Goal: Transaction & Acquisition: Purchase product/service

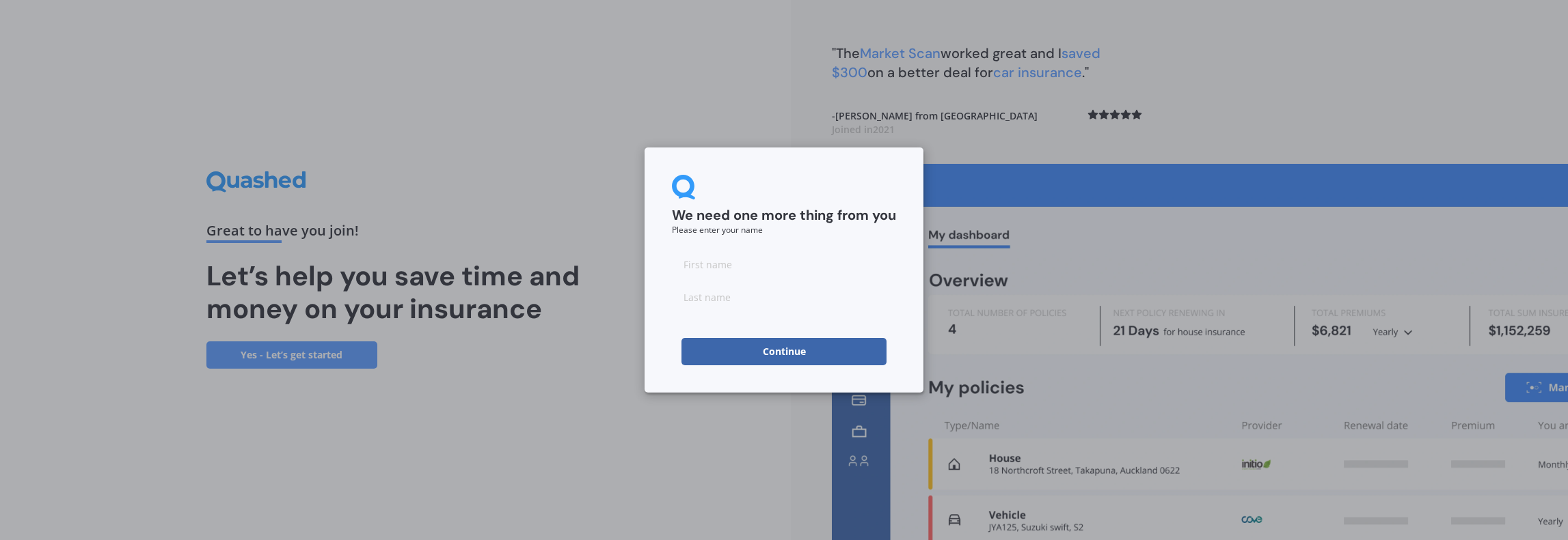
click at [712, 267] on input at bounding box center [784, 264] width 224 height 28
type input "Hamish"
click at [704, 300] on input at bounding box center [784, 297] width 224 height 28
type input "[PERSON_NAME]"
click at [743, 348] on button "Continue" at bounding box center [784, 352] width 205 height 28
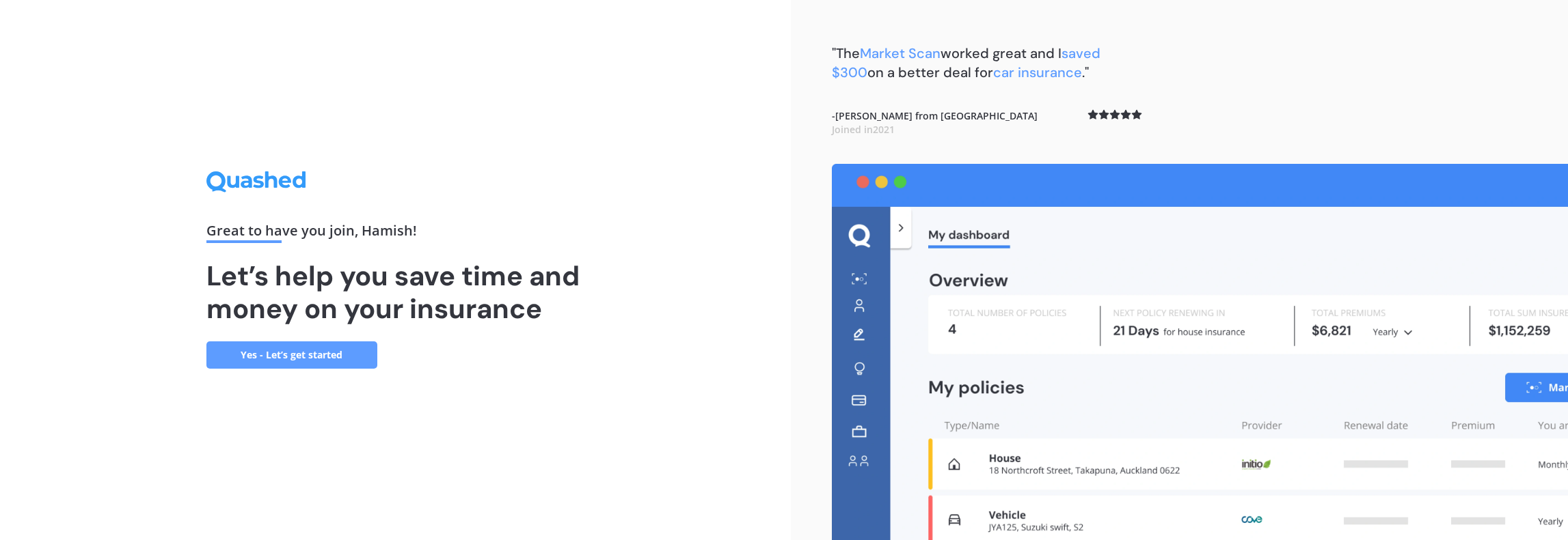
click at [278, 348] on link "Yes - Let’s get started" at bounding box center [291, 355] width 171 height 28
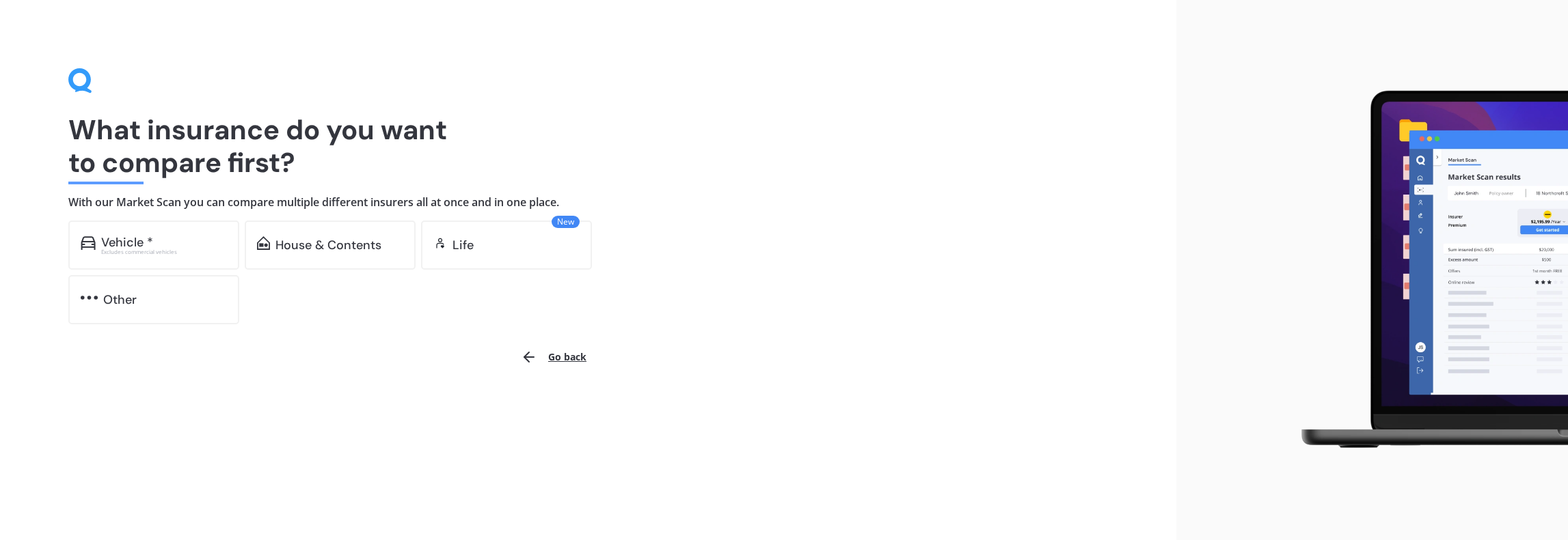
click at [122, 243] on div "Vehicle *" at bounding box center [127, 243] width 52 height 14
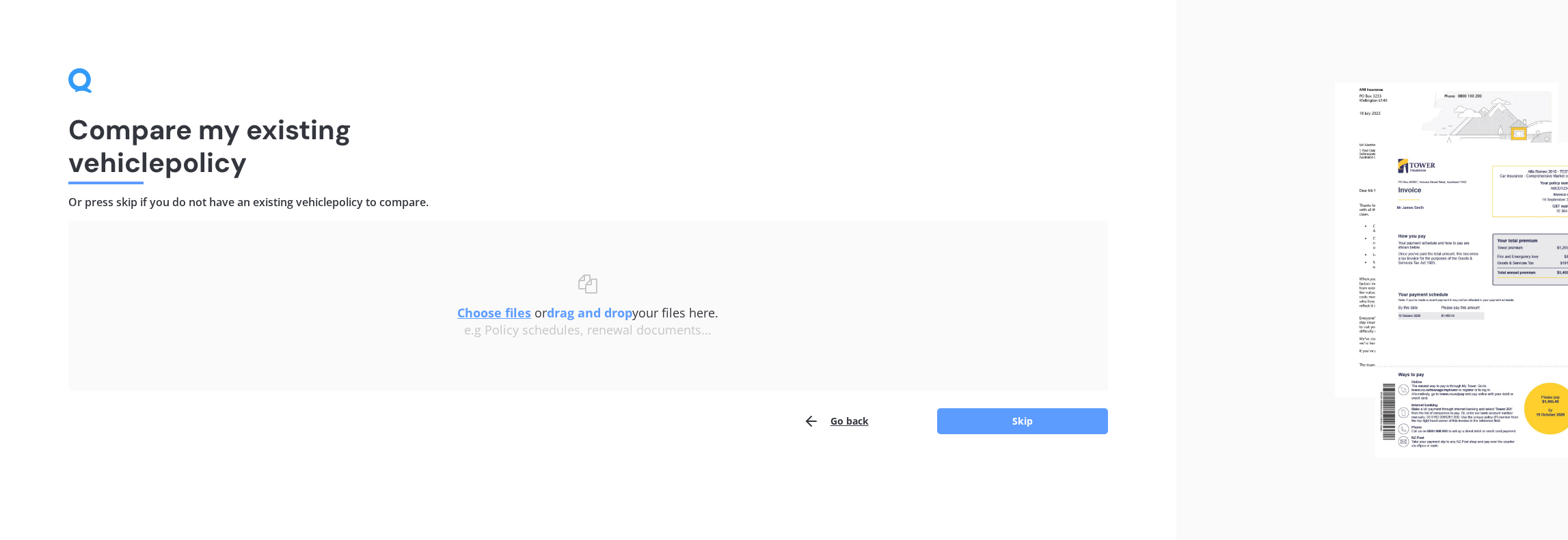
click at [477, 308] on u "Choose files" at bounding box center [494, 313] width 74 height 16
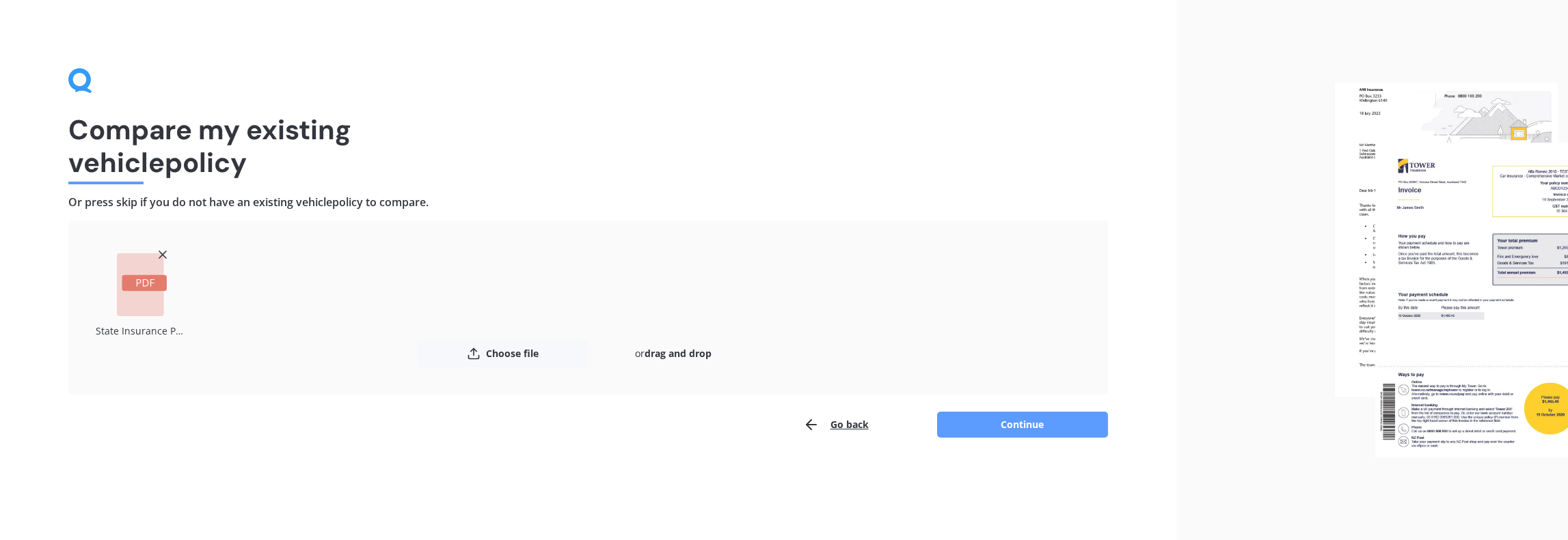
click at [1021, 421] on button "Continue" at bounding box center [1022, 425] width 171 height 26
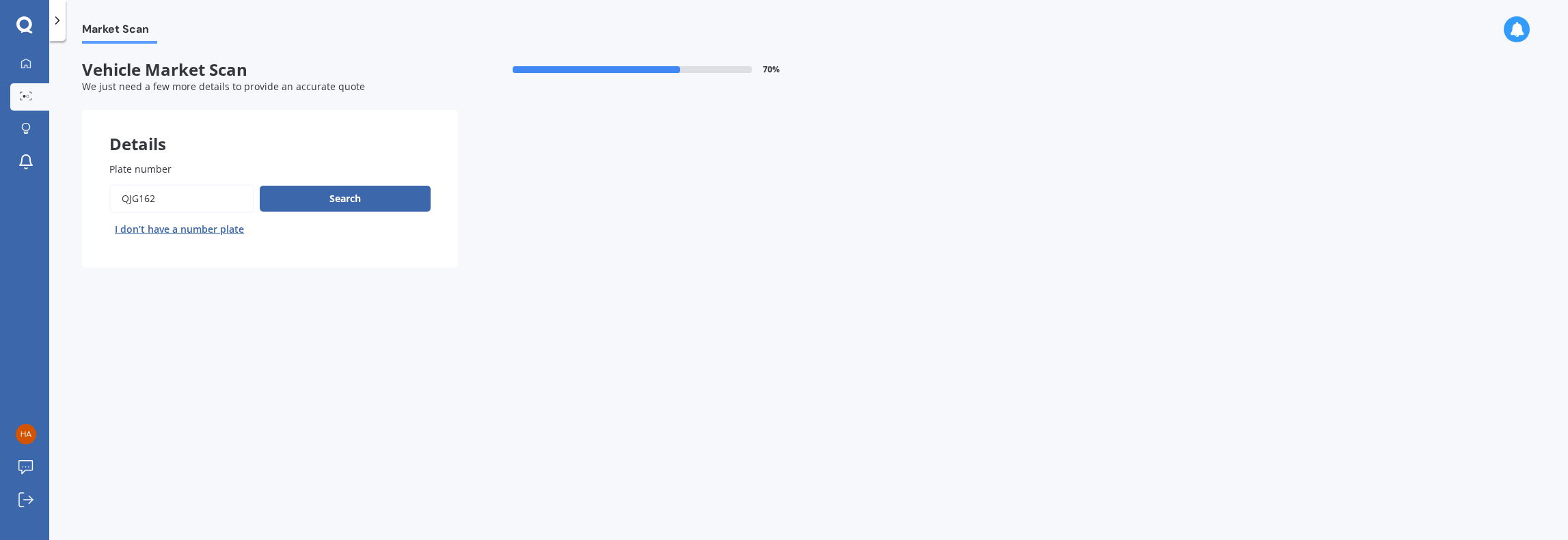
drag, startPoint x: 166, startPoint y: 196, endPoint x: 97, endPoint y: 197, distance: 69.0
click at [97, 197] on div "Plate number Search I don’t have a number plate" at bounding box center [270, 201] width 376 height 133
type input "LMNT"
click at [391, 189] on button "Search" at bounding box center [345, 199] width 171 height 26
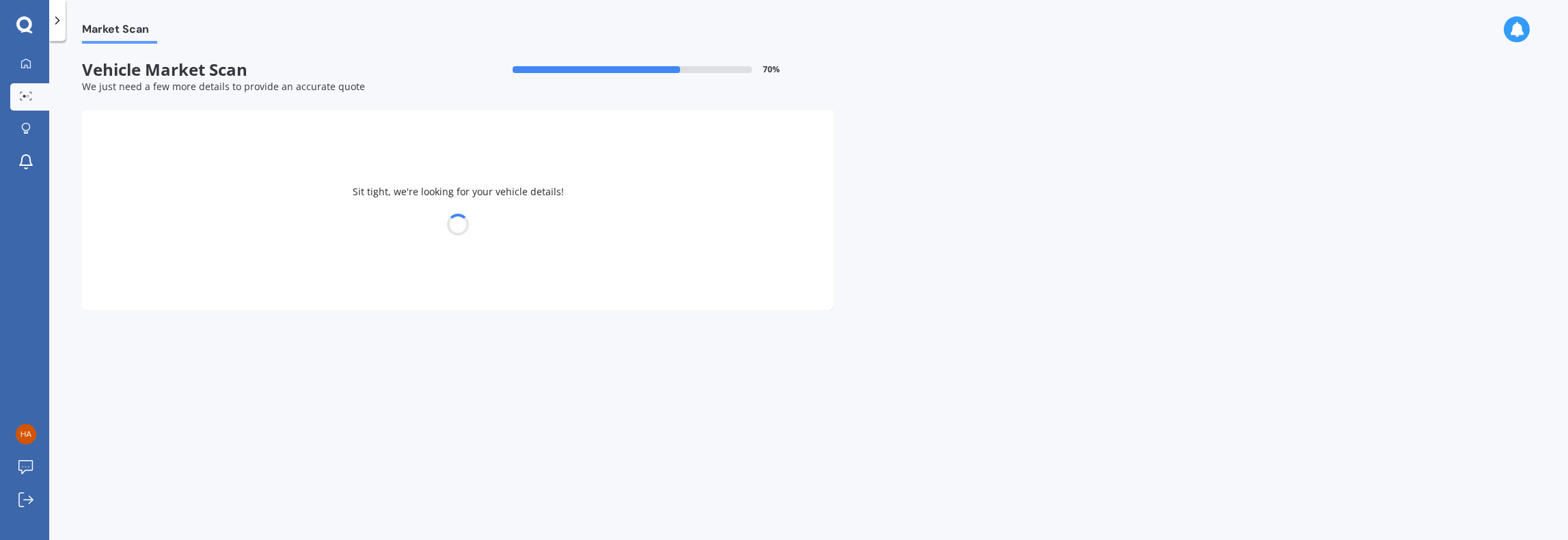
select select "VOLKSWAGEN"
select select "ARTEON"
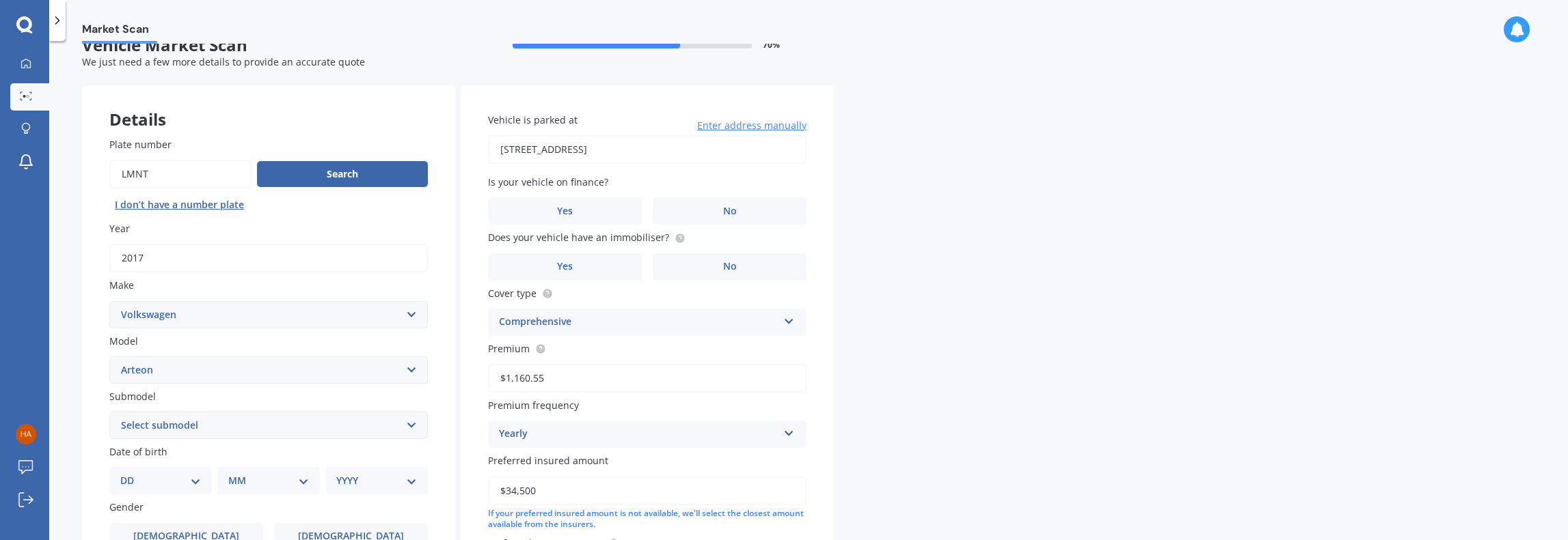
scroll to position [59, 0]
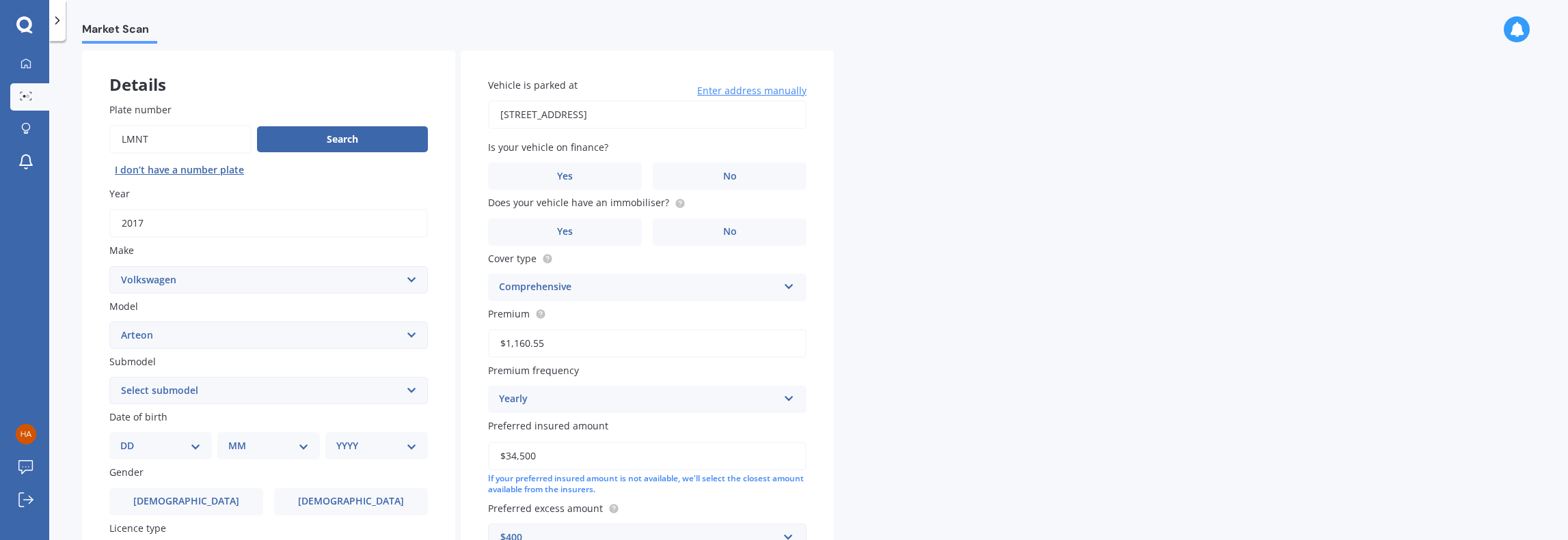
click at [722, 171] on label "No" at bounding box center [729, 177] width 153 height 28
click at [0, 0] on input "No" at bounding box center [0, 0] width 0 height 0
click at [573, 180] on label "Yes" at bounding box center [565, 177] width 153 height 28
click at [0, 0] on input "Yes" at bounding box center [0, 0] width 0 height 0
click at [573, 225] on label "Yes" at bounding box center [565, 233] width 153 height 28
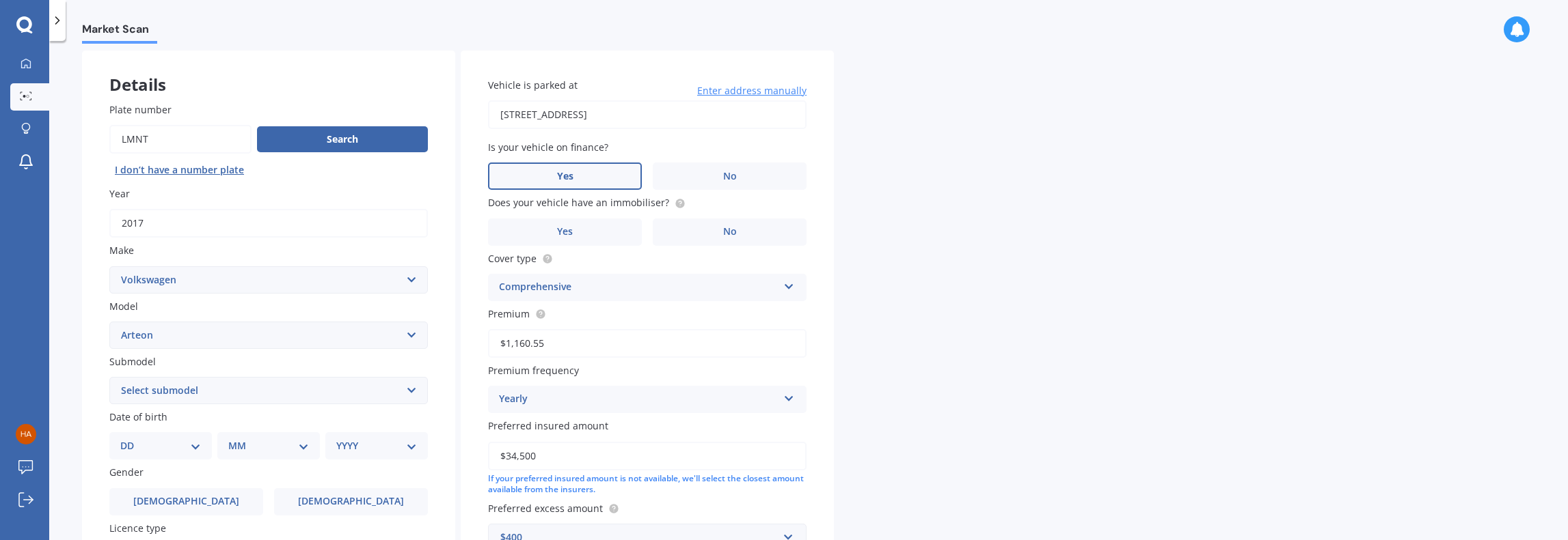
click at [0, 0] on input "Yes" at bounding box center [0, 0] width 0 height 0
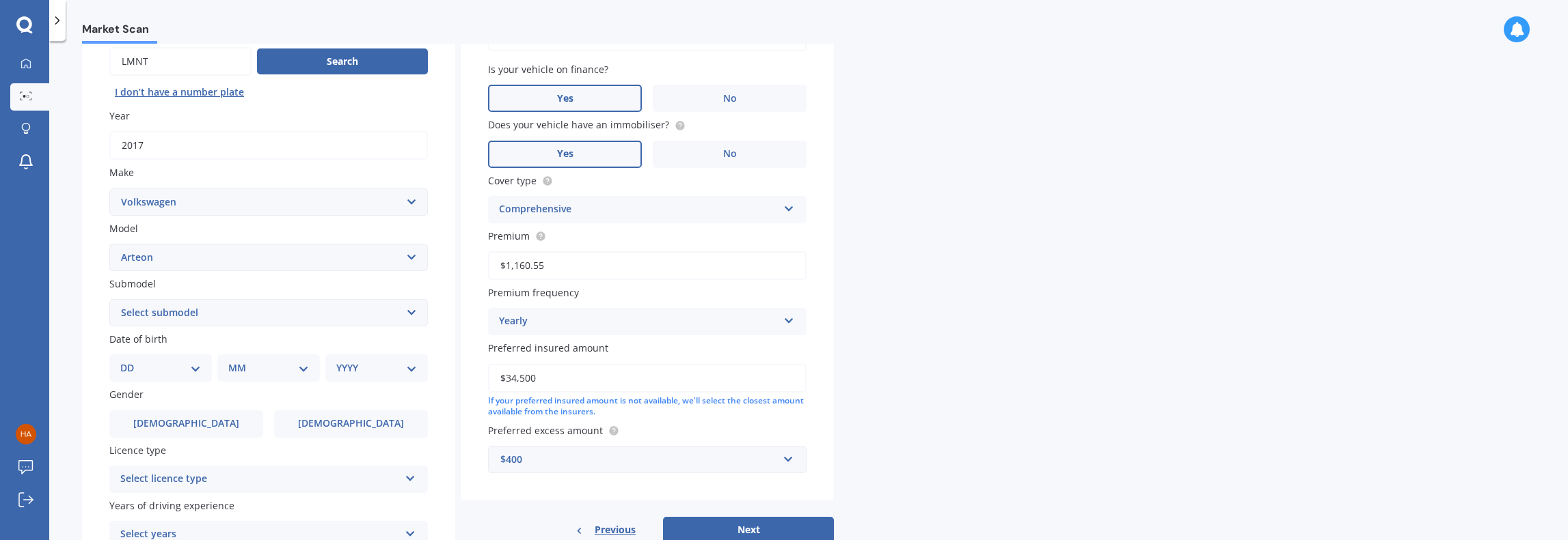
scroll to position [138, 0]
click at [338, 321] on select "Select submodel TSI R-Line Hatchback 5dr DSG 7sp 4Motion 2.0T" at bounding box center [269, 313] width 319 height 28
select select "TSI R-LINE HATCHBACK 5DR DSG 7SP 4MOTION 2.0T"
click at [109, 299] on select "Select submodel TSI R-Line Hatchback 5dr DSG 7sp 4Motion 2.0T" at bounding box center [269, 313] width 319 height 28
click at [193, 368] on select "DD 01 02 03 04 05 06 07 08 09 10 11 12 13 14 15 16 17 18 19 20 21 22 23 24 25 2…" at bounding box center [161, 367] width 81 height 15
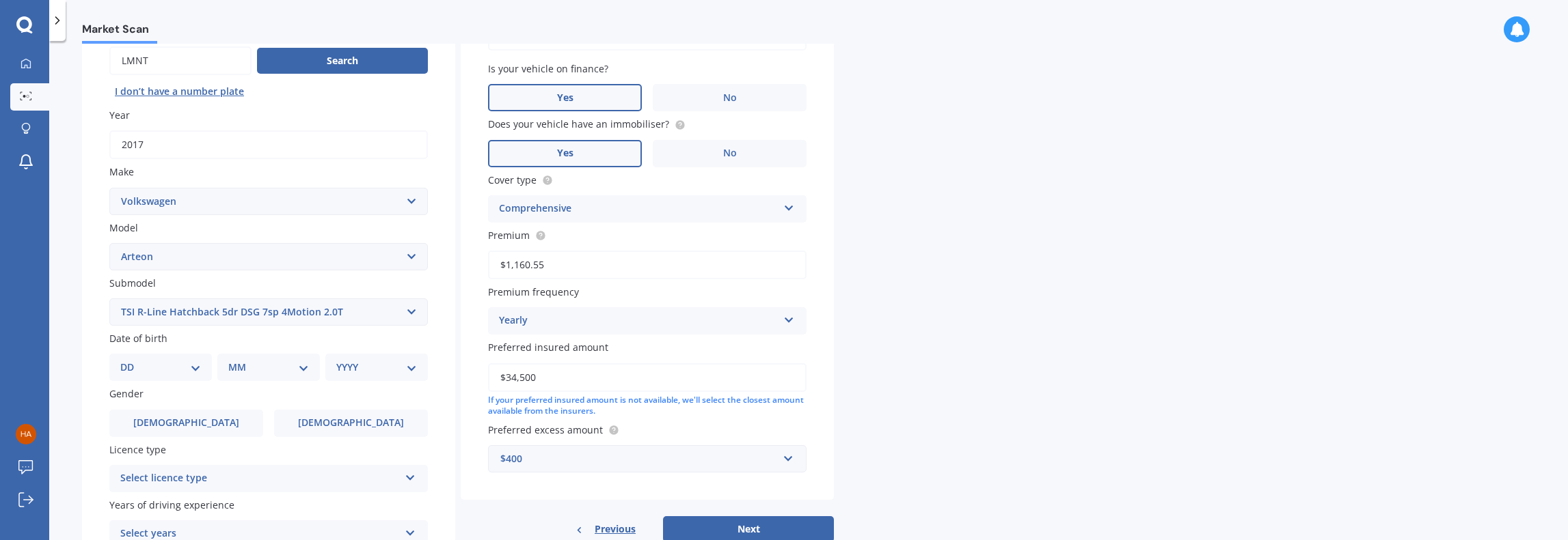
select select "13"
click at [131, 361] on select "DD 01 02 03 04 05 06 07 08 09 10 11 12 13 14 15 16 17 18 19 20 21 22 23 24 25 2…" at bounding box center [161, 367] width 81 height 15
click at [297, 369] on select "MM 01 02 03 04 05 06 07 08 09 10 11 12" at bounding box center [271, 367] width 75 height 15
select select "11"
click at [234, 361] on select "MM 01 02 03 04 05 06 07 08 09 10 11 12" at bounding box center [271, 367] width 75 height 15
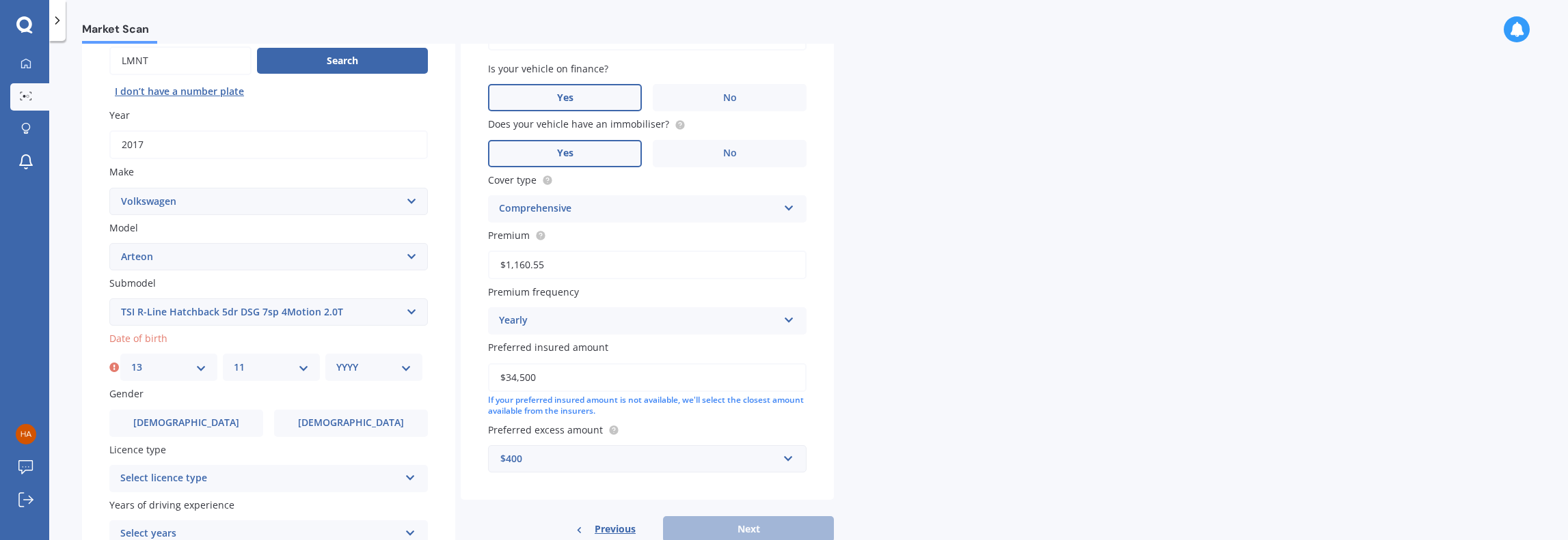
click at [395, 365] on select "YYYY 2025 2024 2023 2022 2021 2020 2019 2018 2017 2016 2015 2014 2013 2012 2011…" at bounding box center [373, 367] width 75 height 15
select select "1968"
click at [336, 361] on select "YYYY 2025 2024 2023 2022 2021 2020 2019 2018 2017 2016 2015 2014 2013 2012 2011…" at bounding box center [373, 367] width 75 height 15
click at [378, 476] on div "Select licence type" at bounding box center [260, 478] width 279 height 16
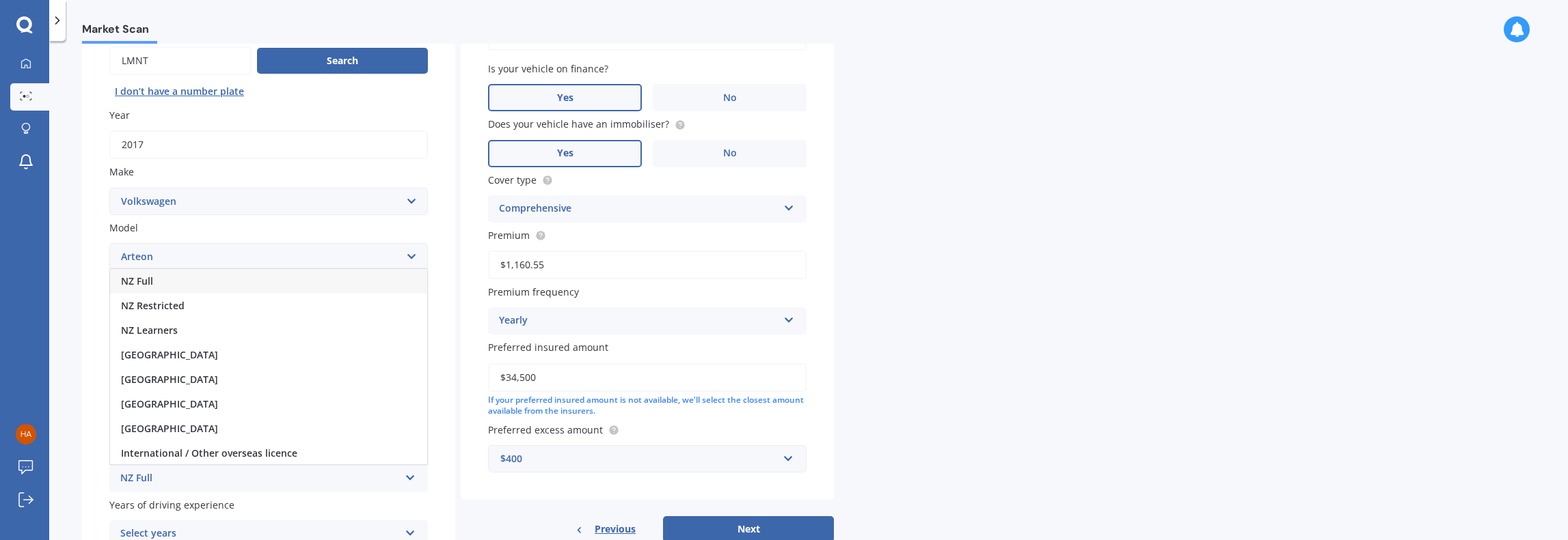
click at [271, 282] on div "NZ Full" at bounding box center [269, 281] width 317 height 25
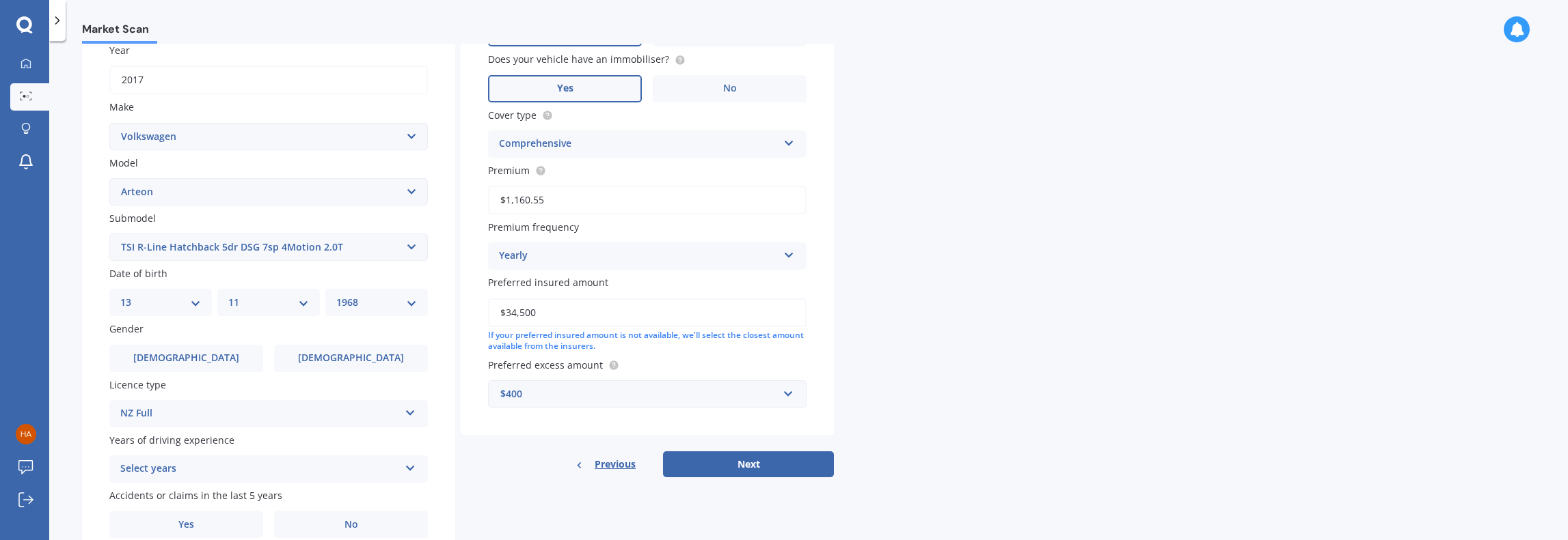
scroll to position [265, 0]
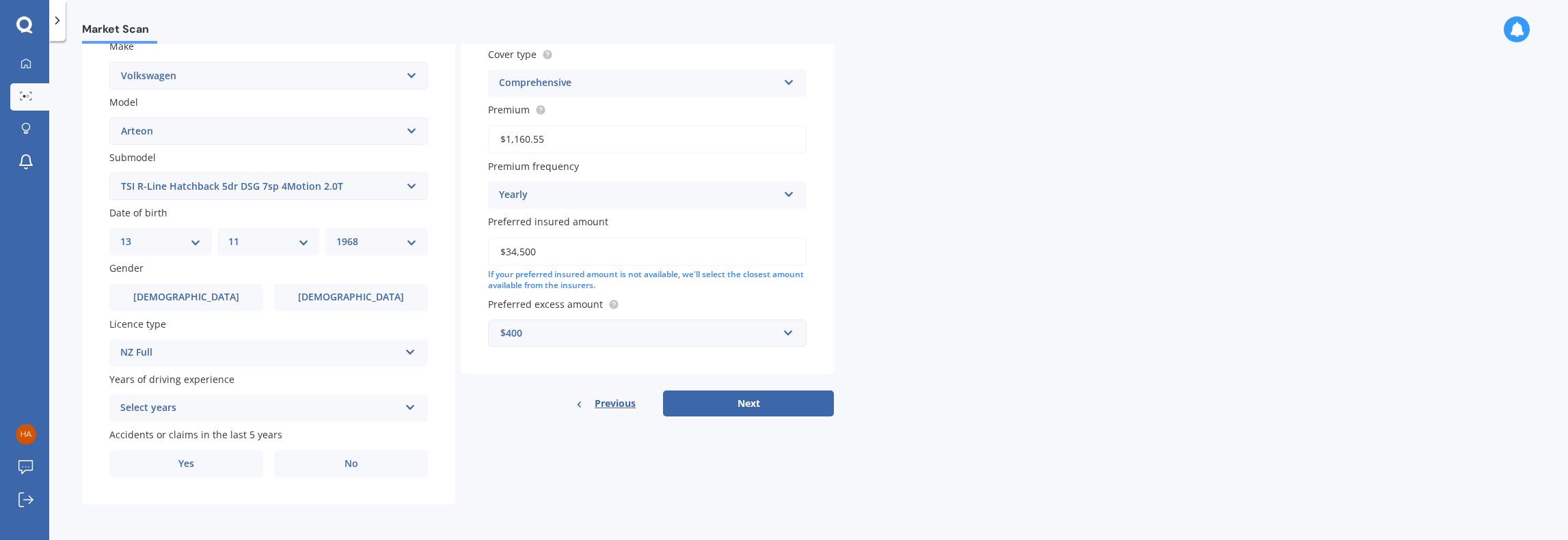
click at [372, 412] on div "Select years" at bounding box center [260, 408] width 279 height 16
click at [371, 280] on div "5 or more years" at bounding box center [269, 283] width 317 height 25
click at [328, 458] on label "No" at bounding box center [351, 464] width 153 height 28
click at [0, 0] on input "No" at bounding box center [0, 0] width 0 height 0
click at [359, 460] on label "No" at bounding box center [351, 464] width 153 height 28
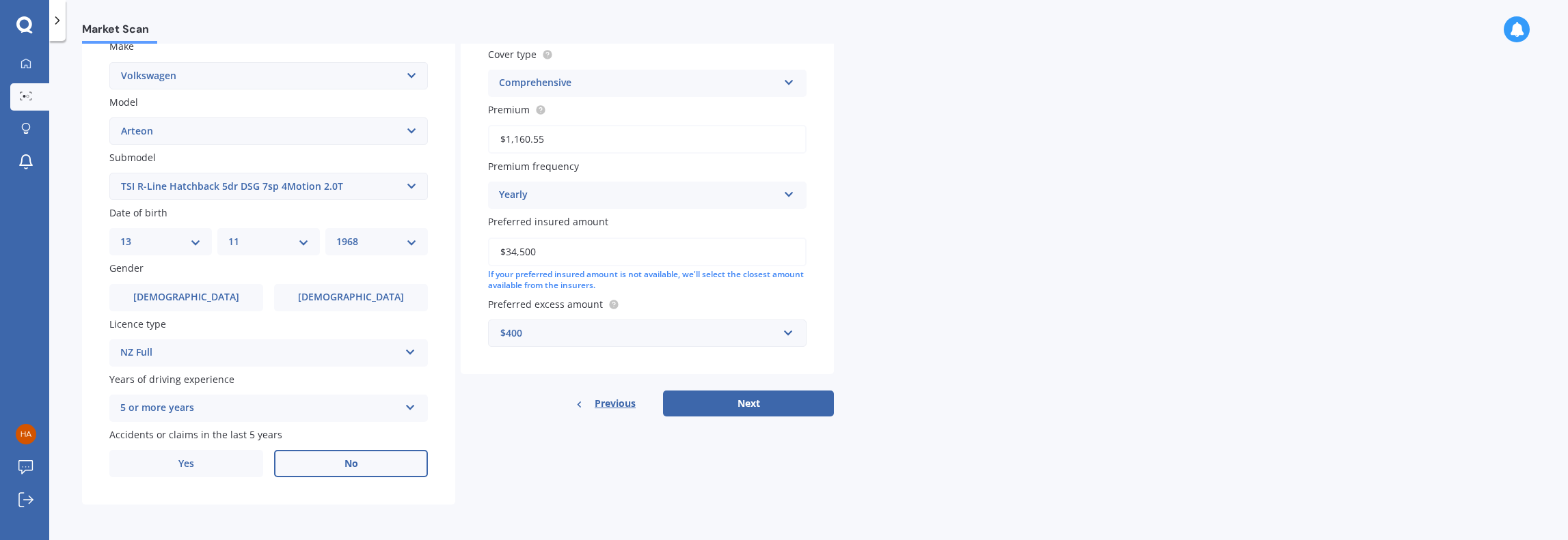
click at [0, 0] on input "No" at bounding box center [0, 0] width 0 height 0
click at [1085, 311] on div "Market Scan Vehicle Market Scan 70 % We just need a few more details to provide…" at bounding box center [809, 294] width 1519 height 500
click at [784, 403] on button "Next" at bounding box center [748, 404] width 171 height 26
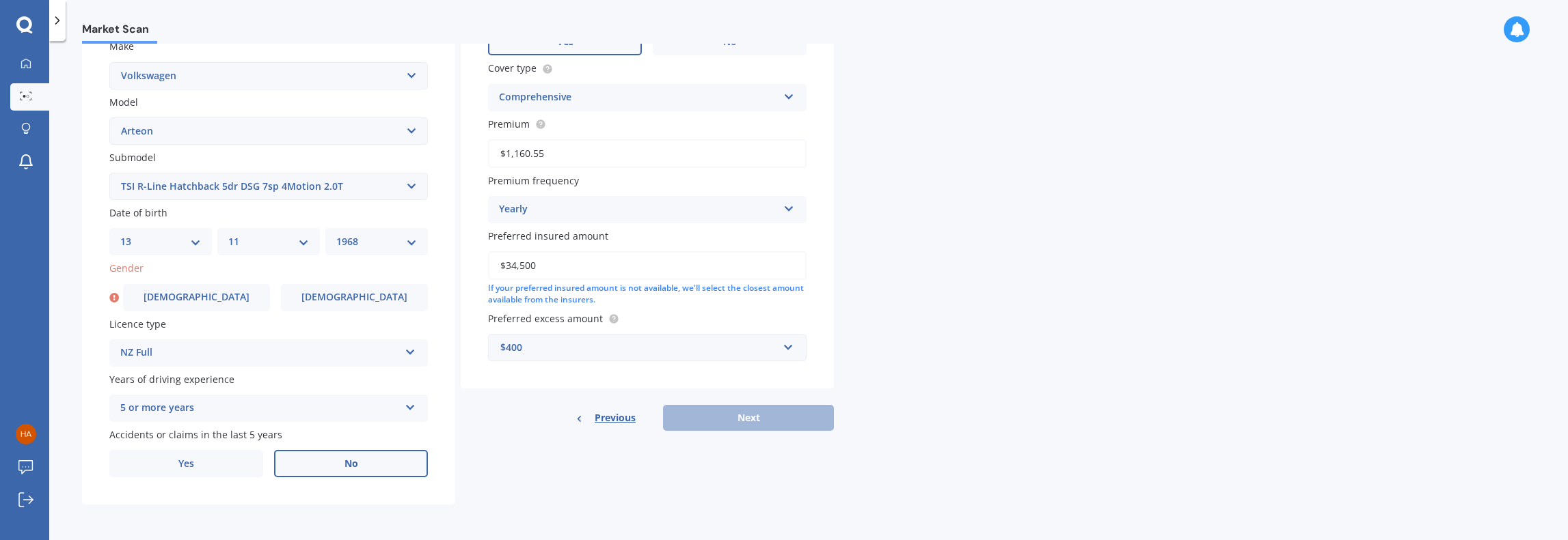
click at [197, 301] on span "[DEMOGRAPHIC_DATA]" at bounding box center [197, 297] width 106 height 11
click at [0, 0] on input "[DEMOGRAPHIC_DATA]" at bounding box center [0, 0] width 0 height 0
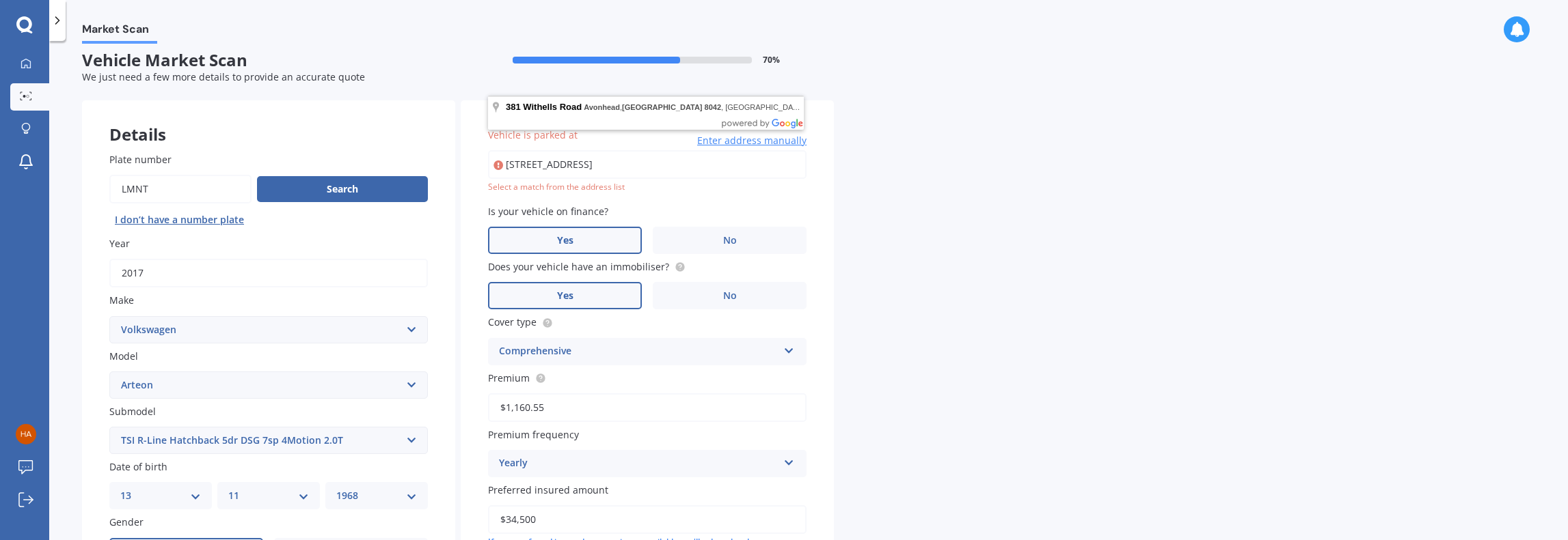
scroll to position [0, 0]
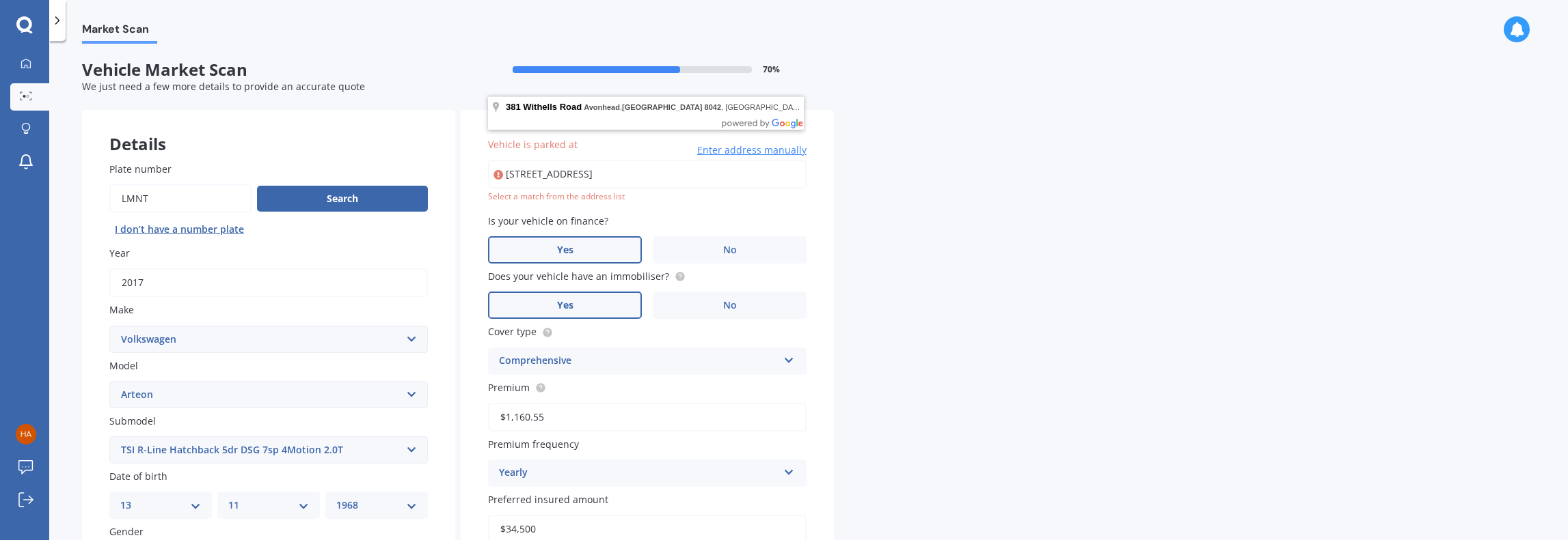
click at [728, 175] on input "[STREET_ADDRESS]" at bounding box center [647, 174] width 319 height 28
drag, startPoint x: 743, startPoint y: 176, endPoint x: 498, endPoint y: 170, distance: 245.1
click at [498, 170] on div "[STREET_ADDRESS] Enter address manually" at bounding box center [647, 174] width 319 height 28
click at [518, 171] on input "Vehicle is parked at" at bounding box center [647, 174] width 319 height 28
paste input "[STREET_ADDRESS]"
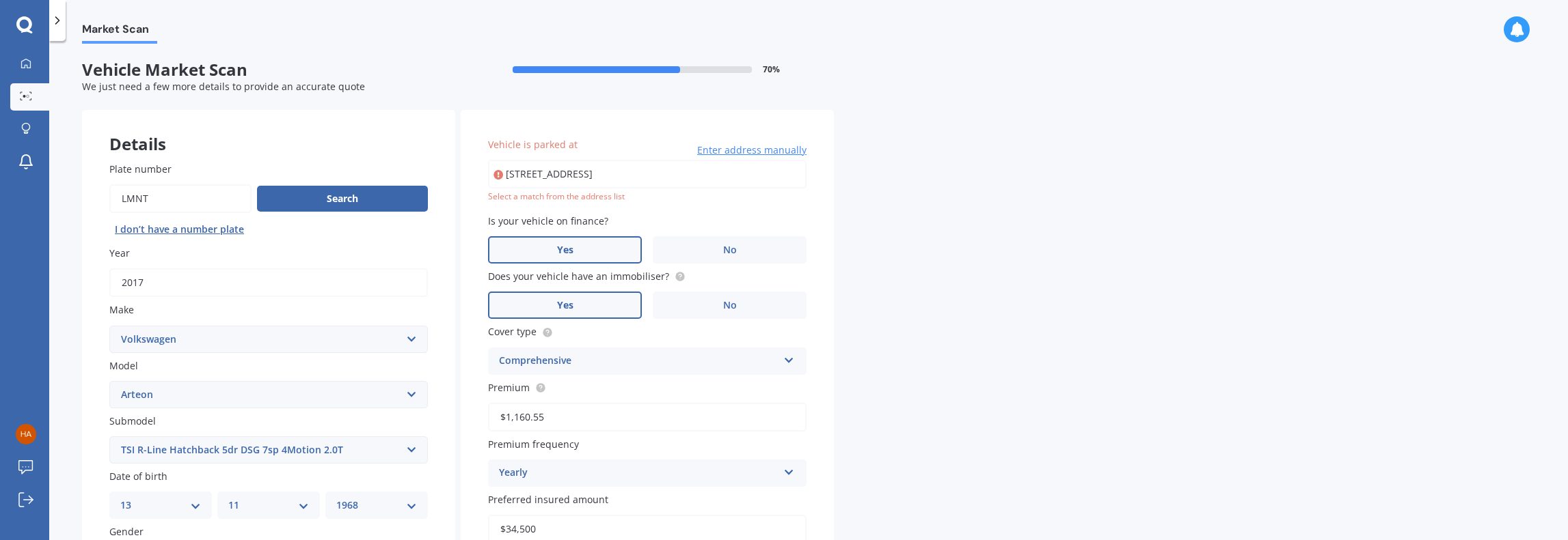
type input "[STREET_ADDRESS]"
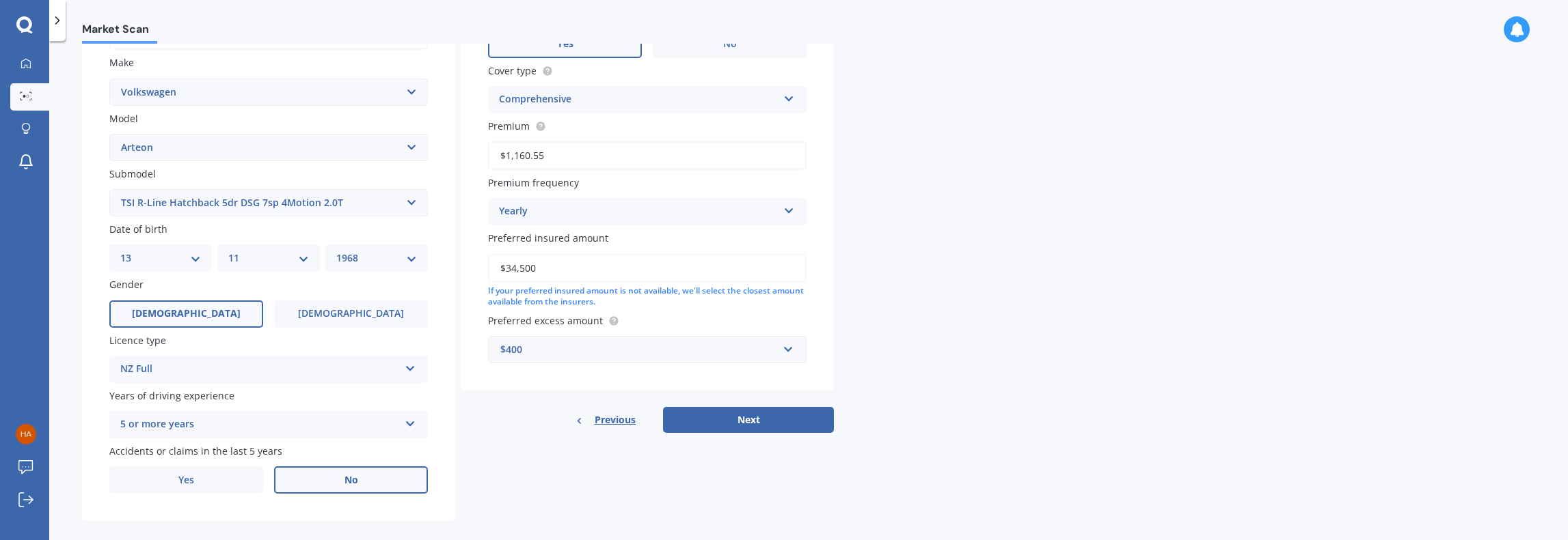
scroll to position [265, 0]
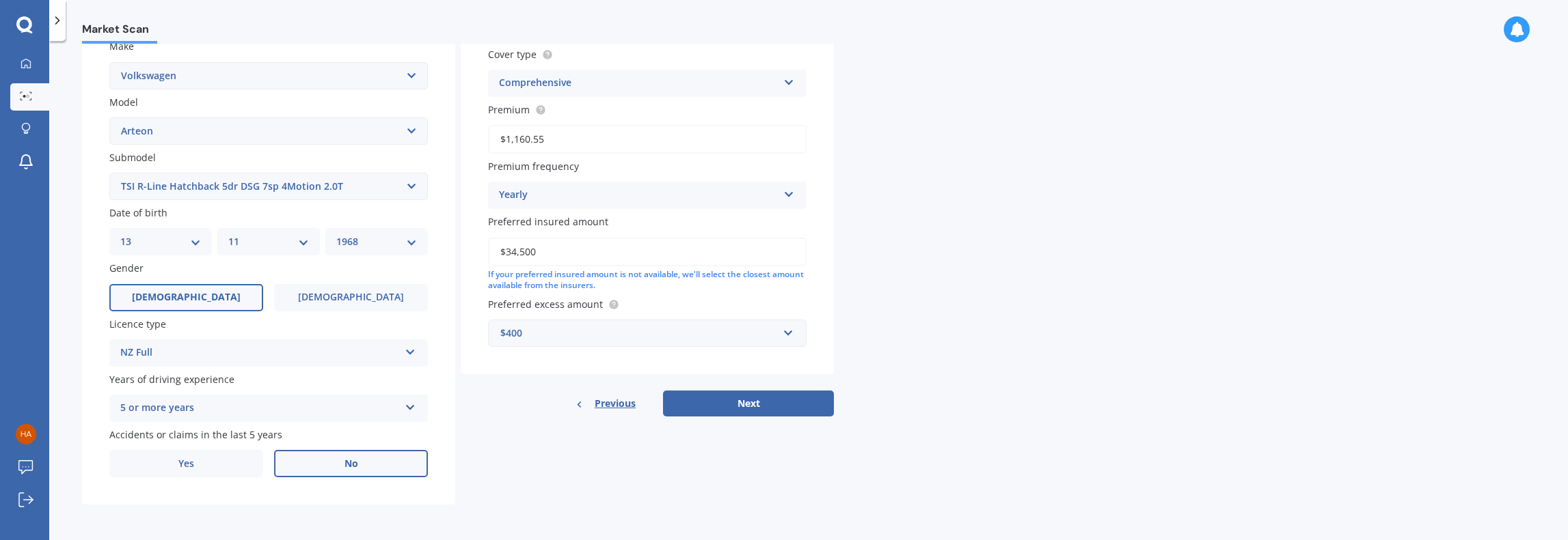
click at [764, 400] on button "Next" at bounding box center [748, 404] width 171 height 26
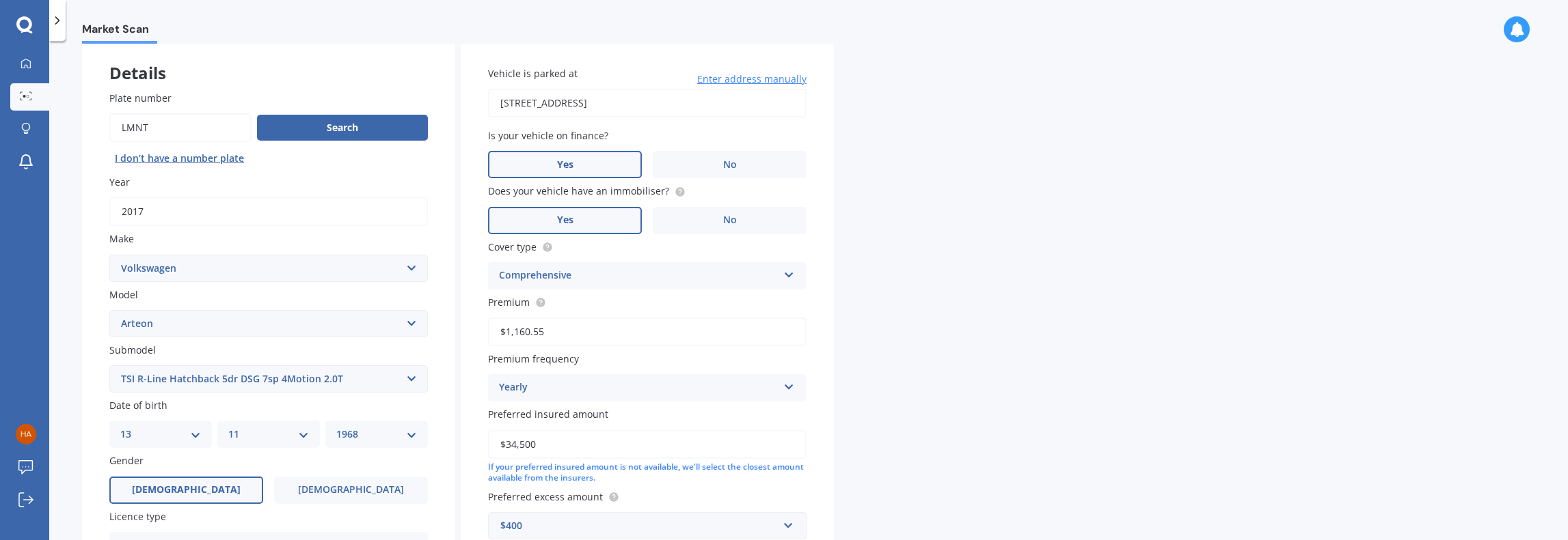
select select "13"
select select "11"
select select "1968"
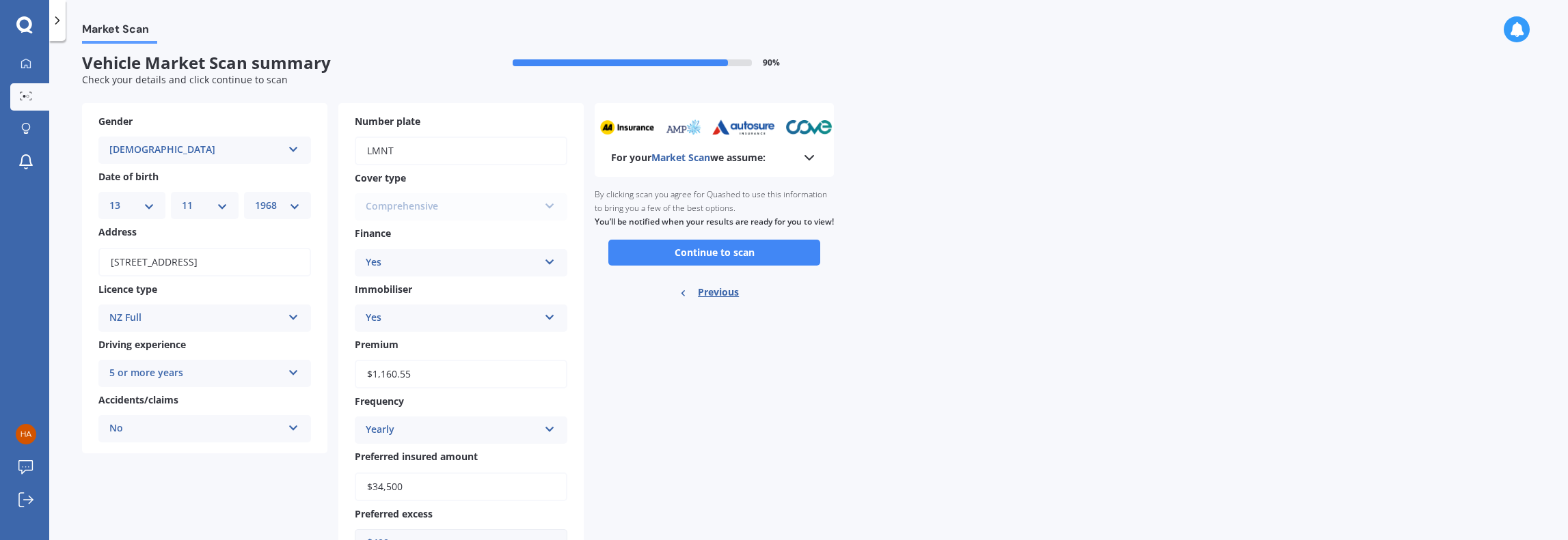
scroll to position [0, 0]
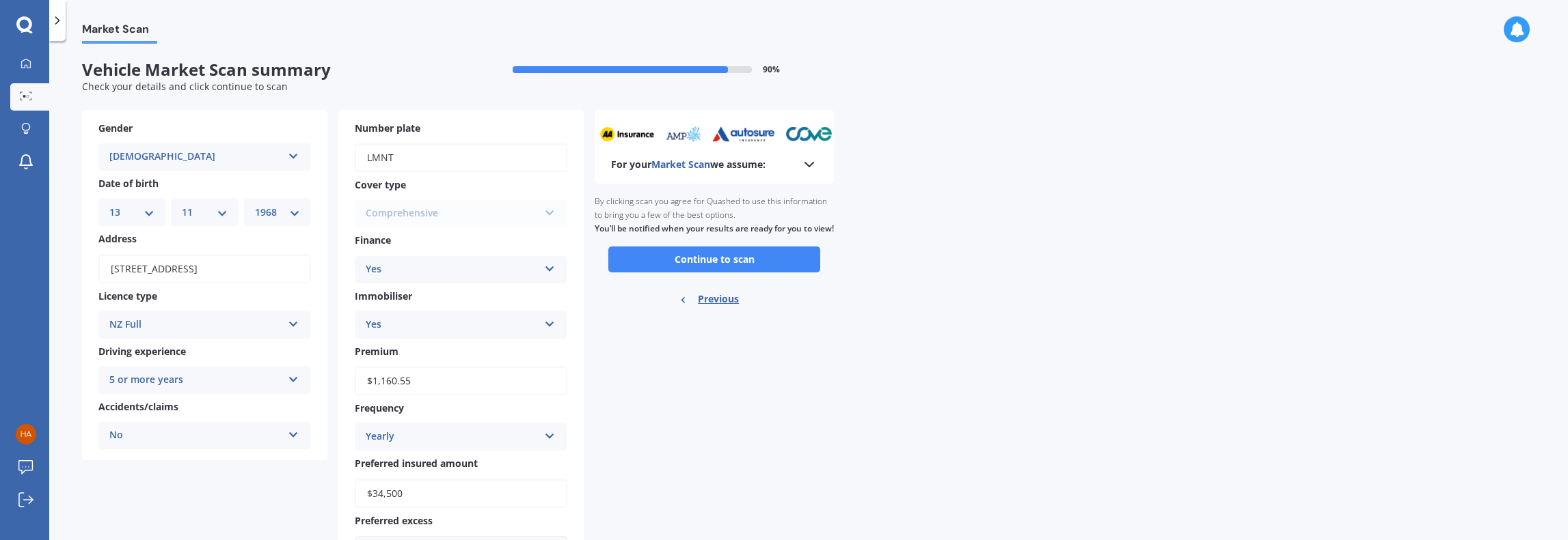
click at [700, 272] on button "Continue to scan" at bounding box center [715, 259] width 212 height 26
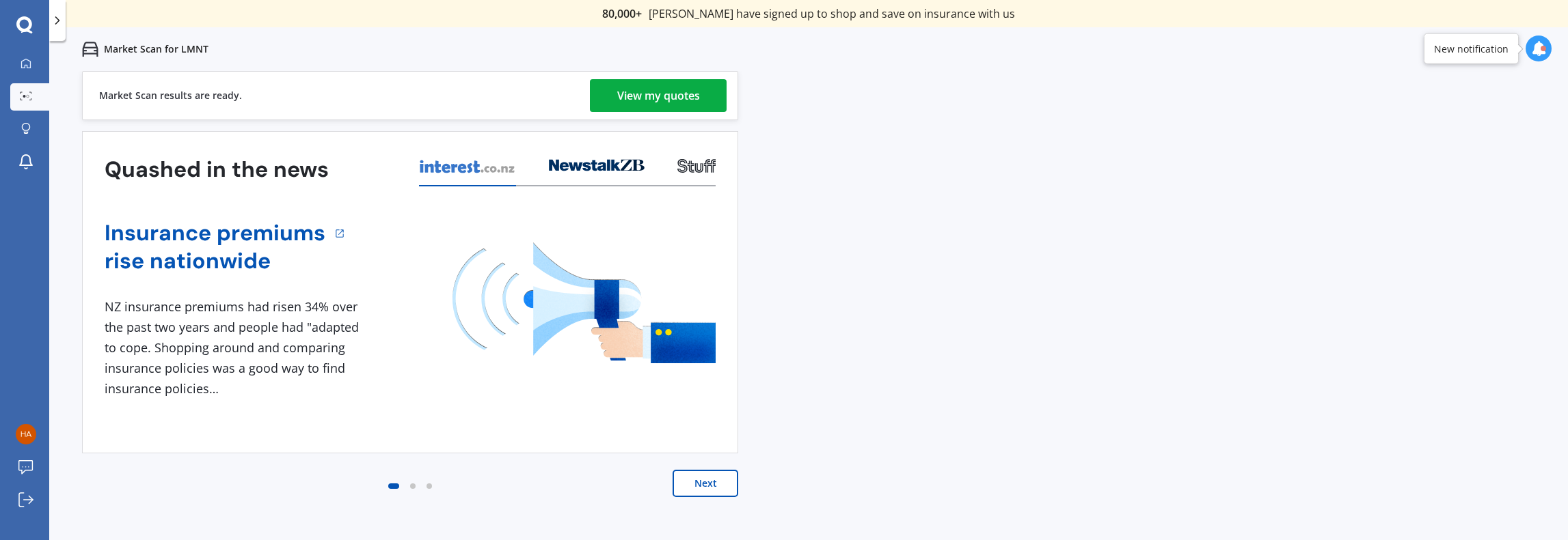
click at [639, 97] on div "View my quotes" at bounding box center [659, 96] width 83 height 33
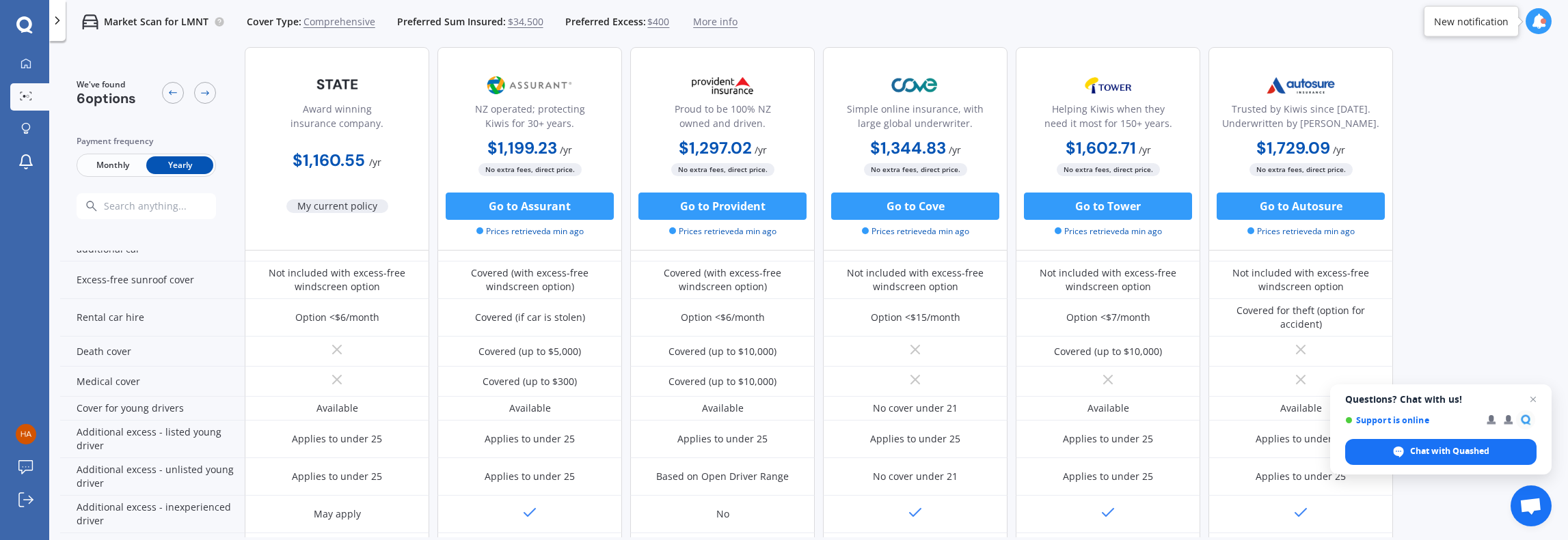
scroll to position [537, 0]
